Goal: Task Accomplishment & Management: Complete application form

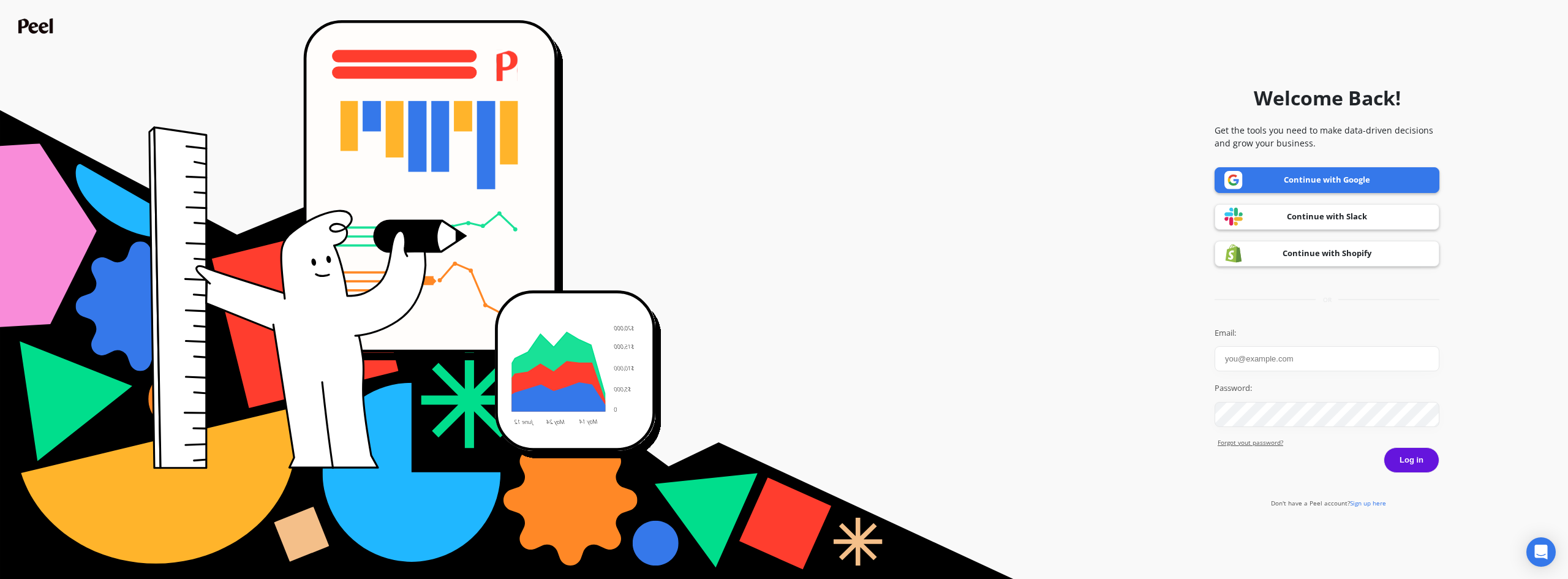
click at [1346, 175] on link "Continue with Google" at bounding box center [1327, 180] width 225 height 26
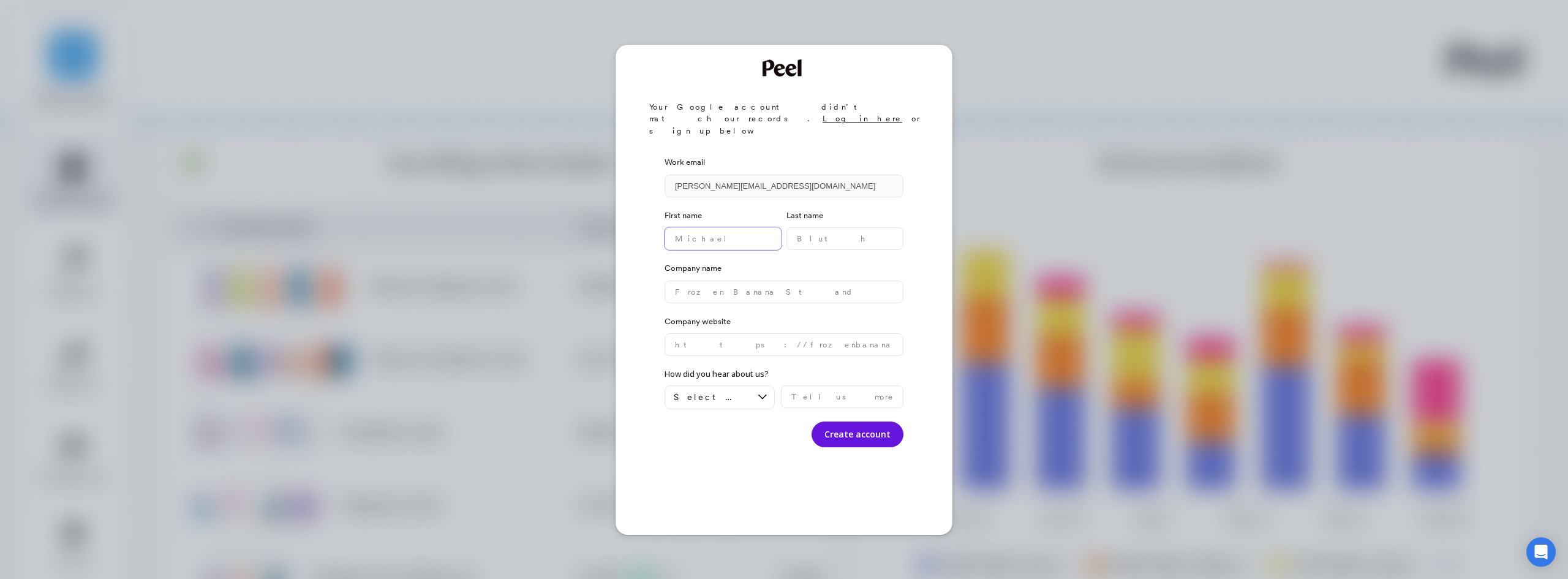
click at [774, 227] on name "text" at bounding box center [723, 238] width 117 height 23
type name "Luciano"
type name "Molina"
type name "S"
click at [869, 421] on button "Create account" at bounding box center [857, 434] width 92 height 26
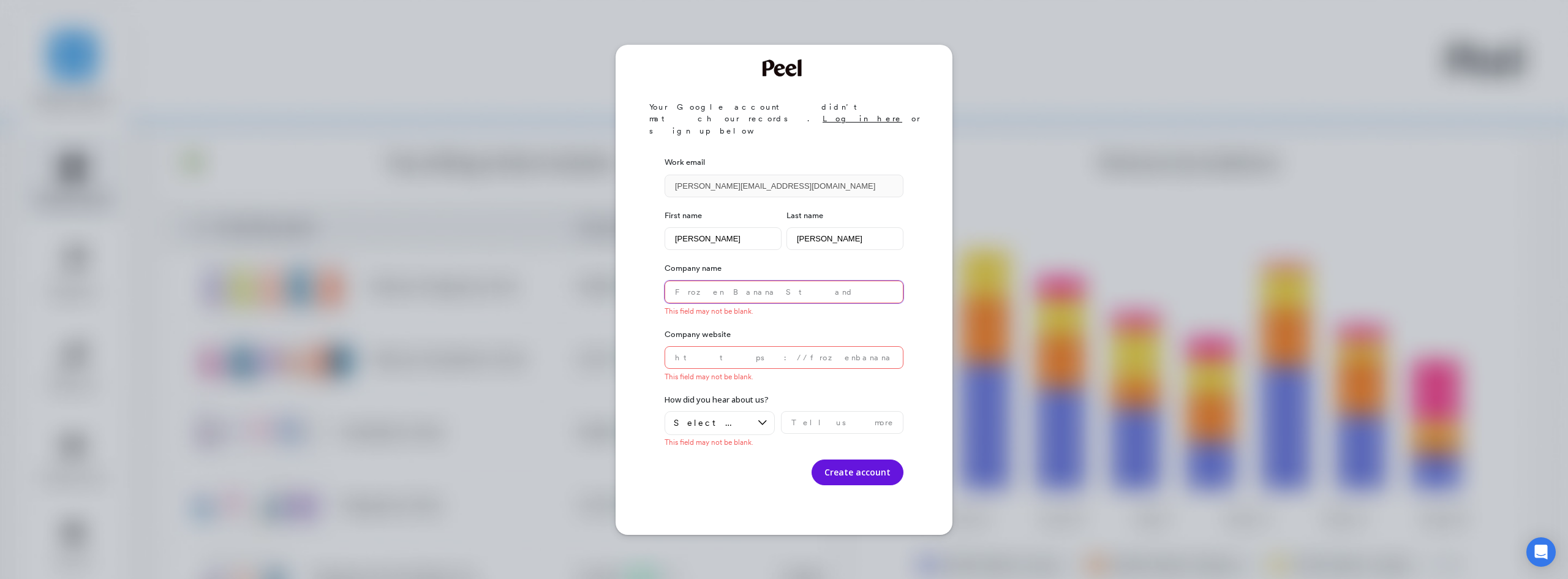
click at [761, 281] on name "text" at bounding box center [784, 292] width 239 height 23
type name "Shearwaterdata"
click at [741, 417] on div "Select an option" at bounding box center [712, 423] width 77 height 12
drag, startPoint x: 756, startPoint y: 252, endPoint x: 584, endPoint y: 240, distance: 172.4
click at [584, 240] on div "Your Google account didn’t match our records. Log in here or sign up below Work…" at bounding box center [784, 289] width 1568 height 579
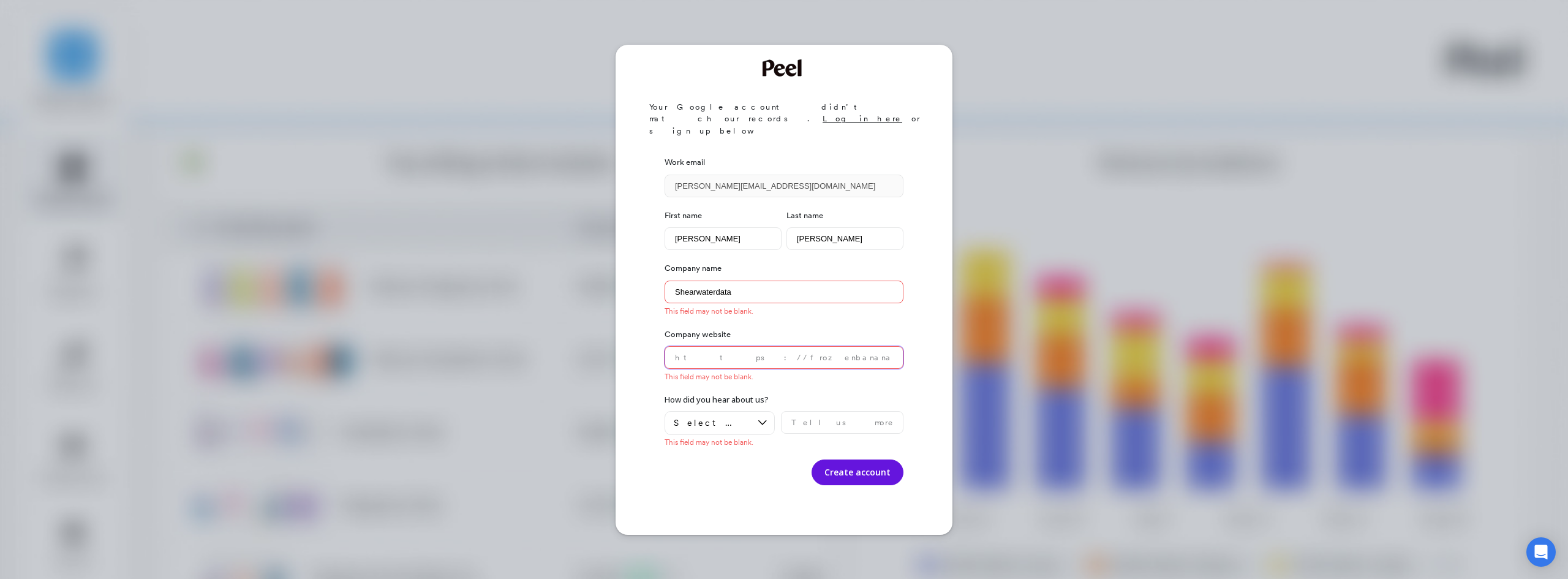
click at [708, 346] on website "text" at bounding box center [784, 357] width 239 height 23
paste website "Shearwaterdata"
click at [679, 346] on website "Shearwaterdata.com" at bounding box center [784, 357] width 239 height 23
click at [749, 417] on div "Select an option" at bounding box center [712, 423] width 77 height 12
type website "shearwaterdata.com"
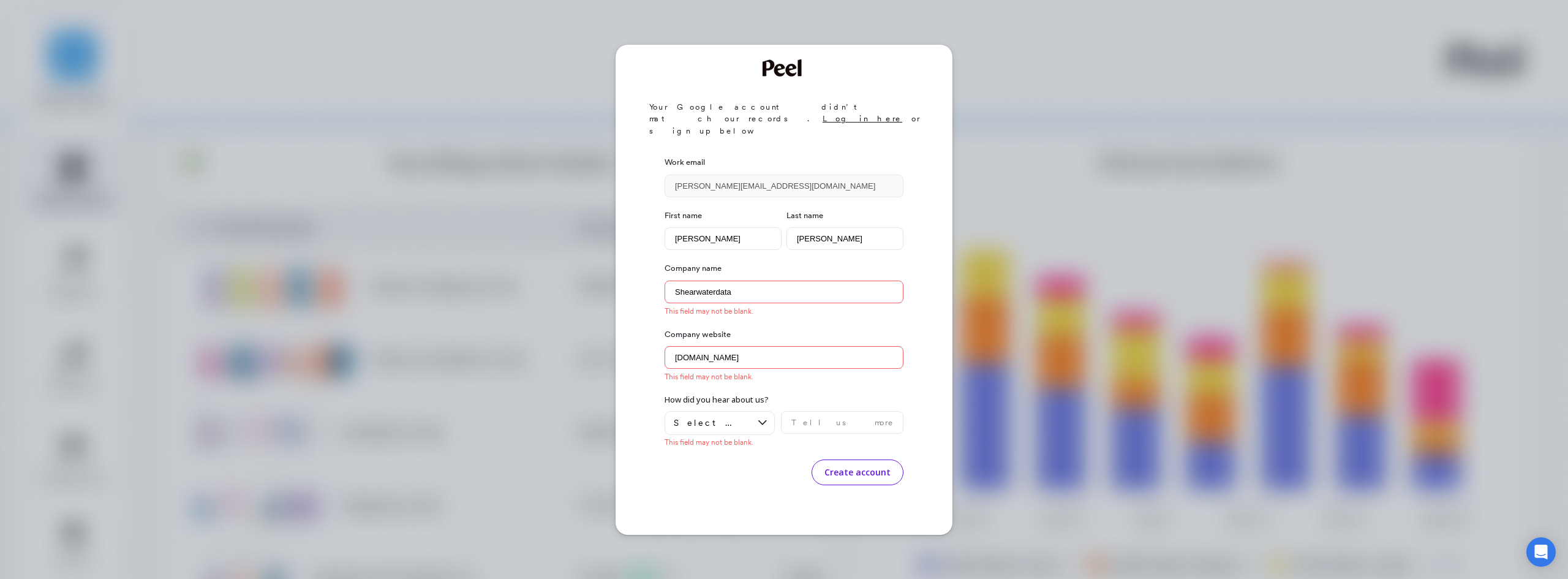
click at [852, 459] on button "Create account" at bounding box center [857, 472] width 92 height 26
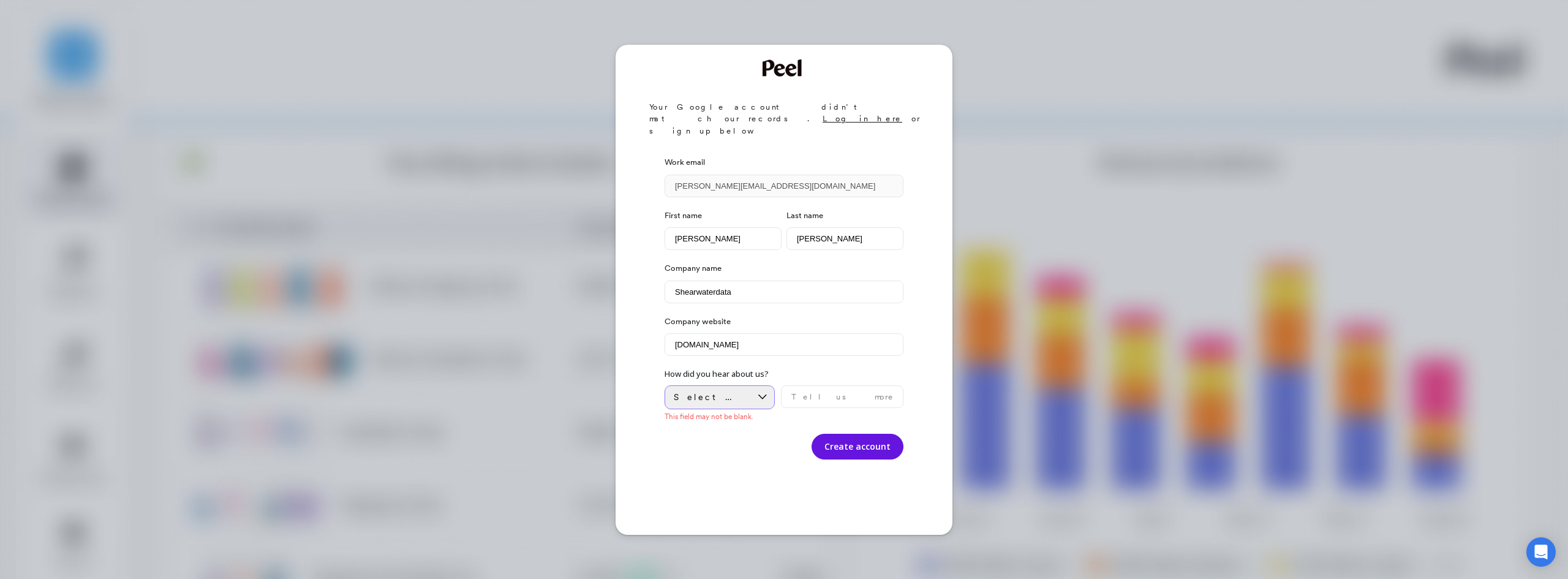
click at [747, 391] on div "Select an option" at bounding box center [712, 397] width 77 height 12
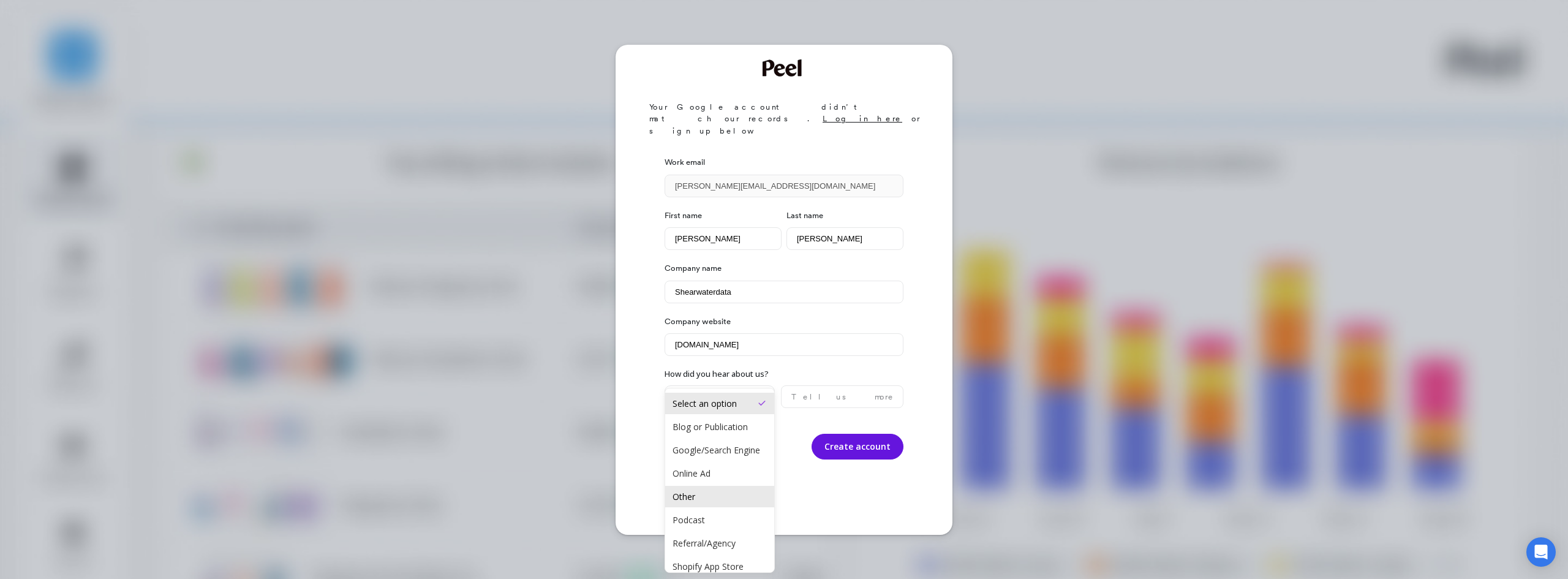
drag, startPoint x: 736, startPoint y: 495, endPoint x: 734, endPoint y: 506, distance: 11.2
click at [734, 506] on div "Select an option Blog or Publication Google/Search Engine Online Ad Other Podca…" at bounding box center [719, 480] width 109 height 184
click at [734, 502] on div "Other" at bounding box center [719, 496] width 94 height 12
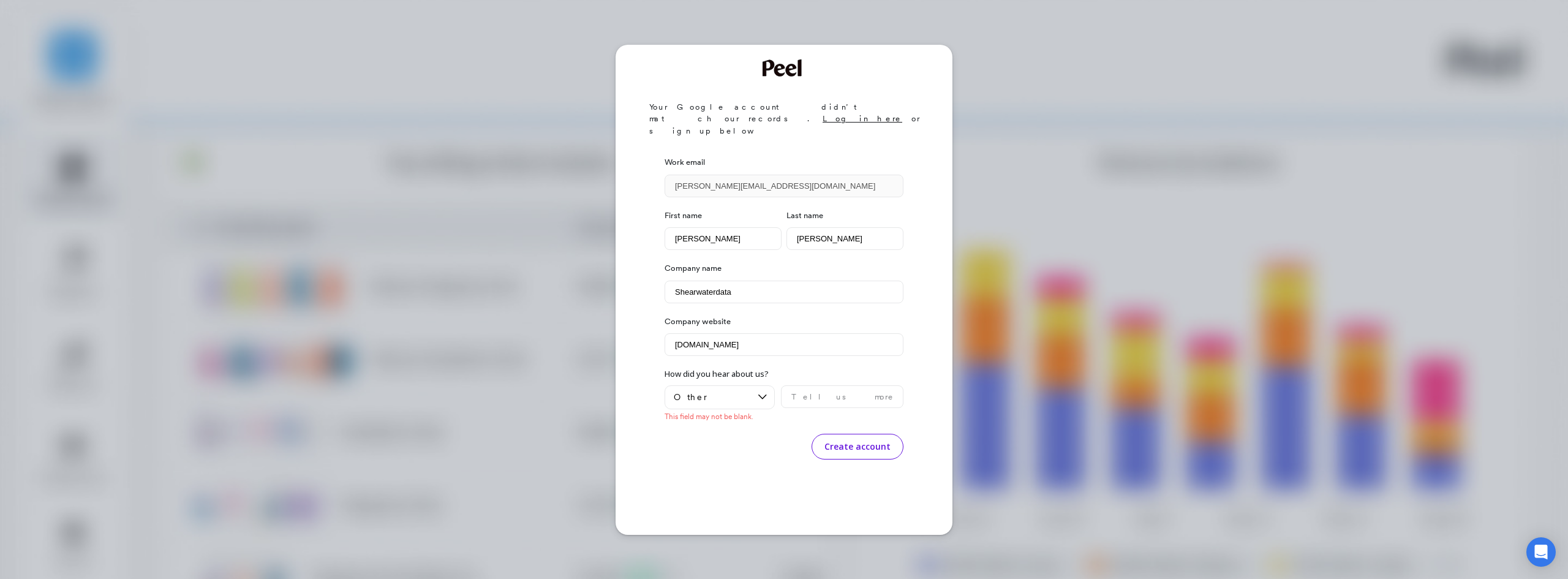
click at [836, 433] on button "Create account" at bounding box center [857, 446] width 92 height 26
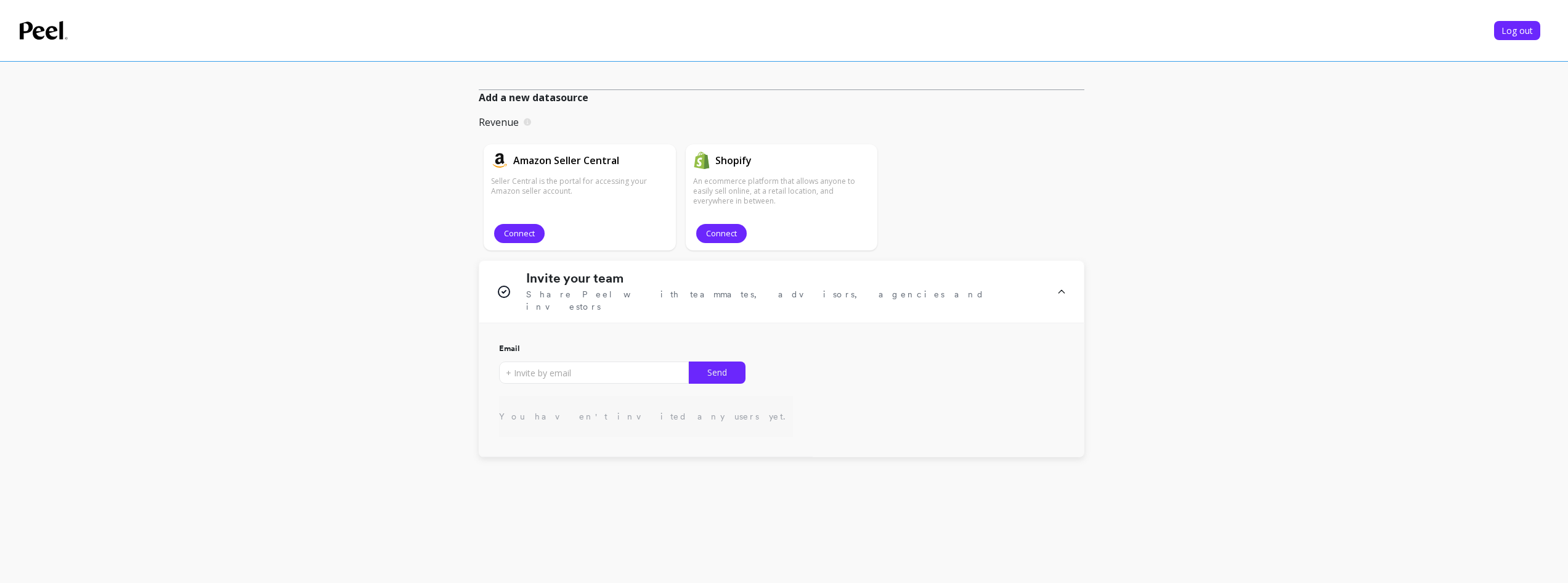
scroll to position [258, 0]
